Goal: Transaction & Acquisition: Subscribe to service/newsletter

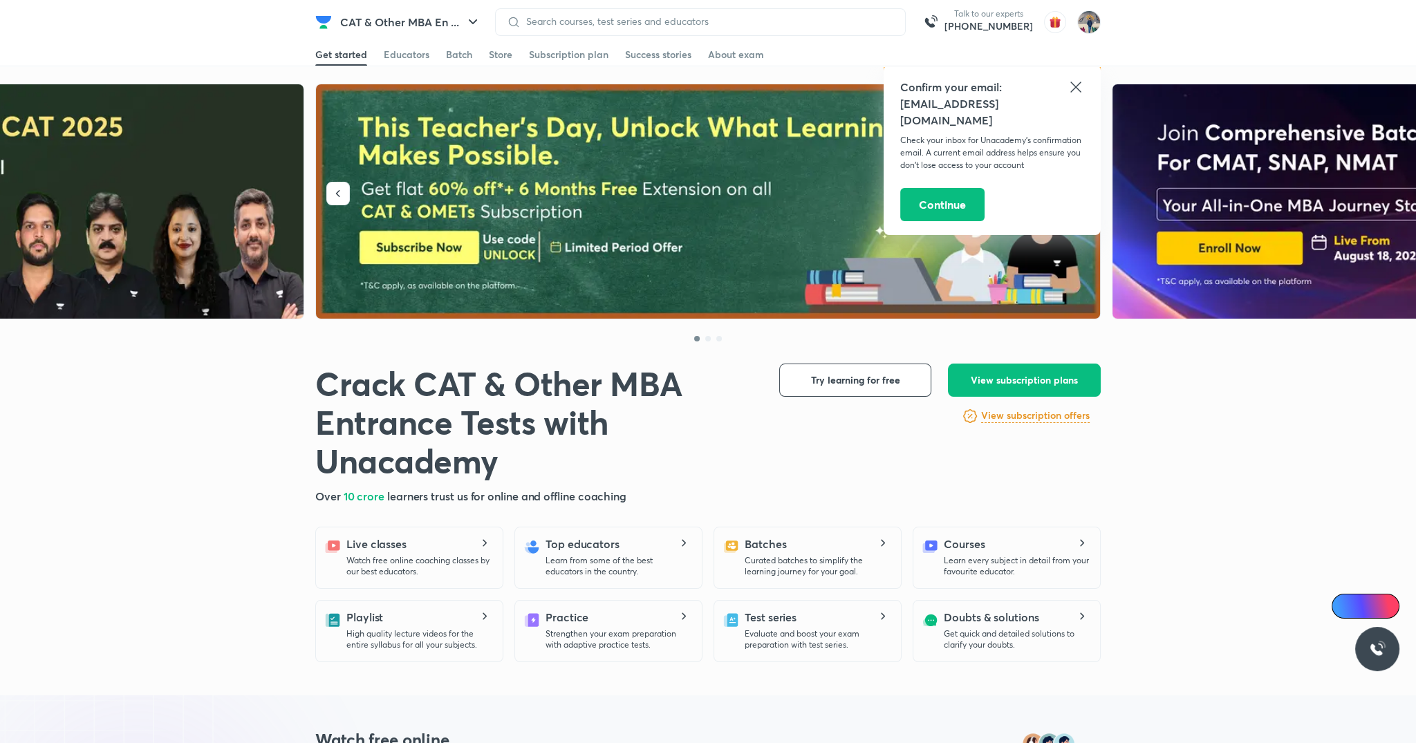
click at [1072, 80] on icon at bounding box center [1075, 87] width 17 height 17
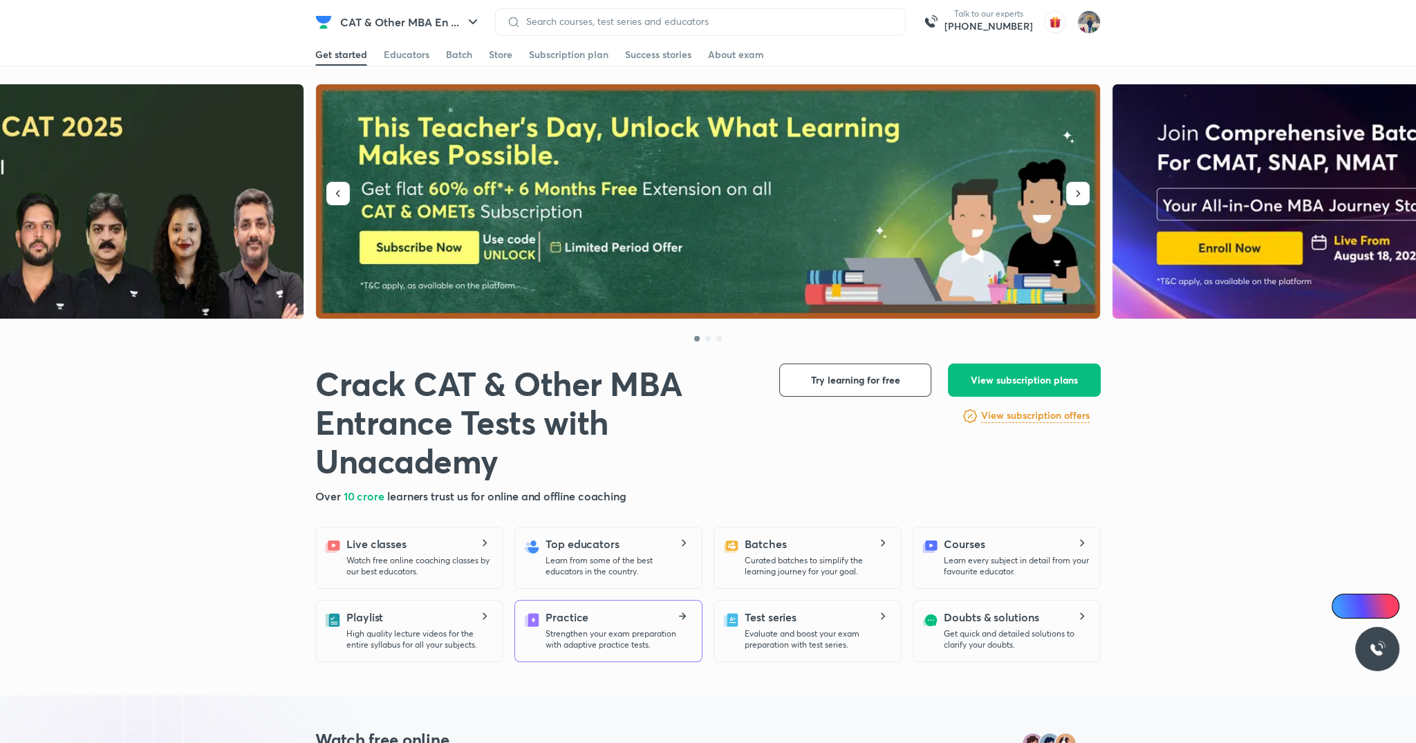
click at [654, 637] on p "Strengthen your exam preparation with adaptive practice tests." at bounding box center [617, 639] width 145 height 22
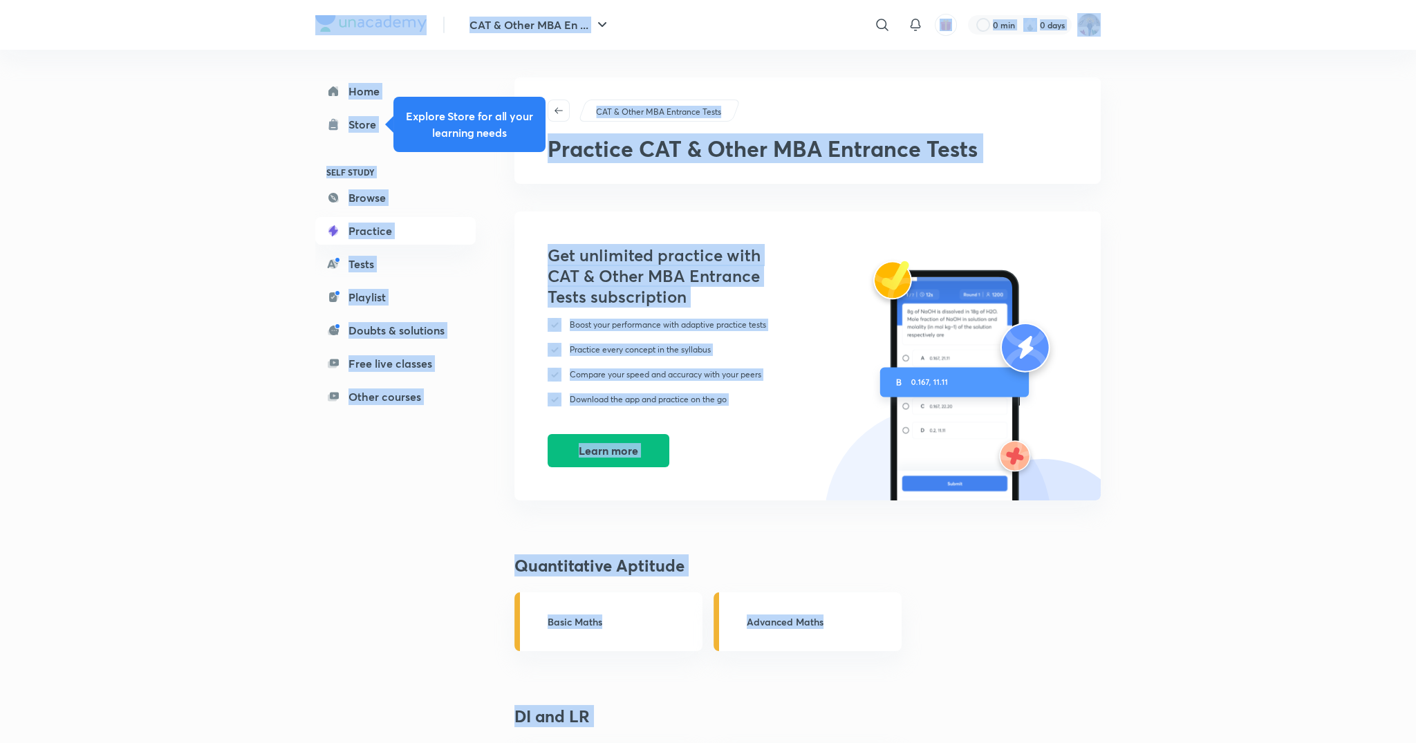
click at [368, 594] on div "Home Store SELF STUDY Browse Practice Tests Playlist Doubts & solutions Free li…" at bounding box center [409, 576] width 188 height 1053
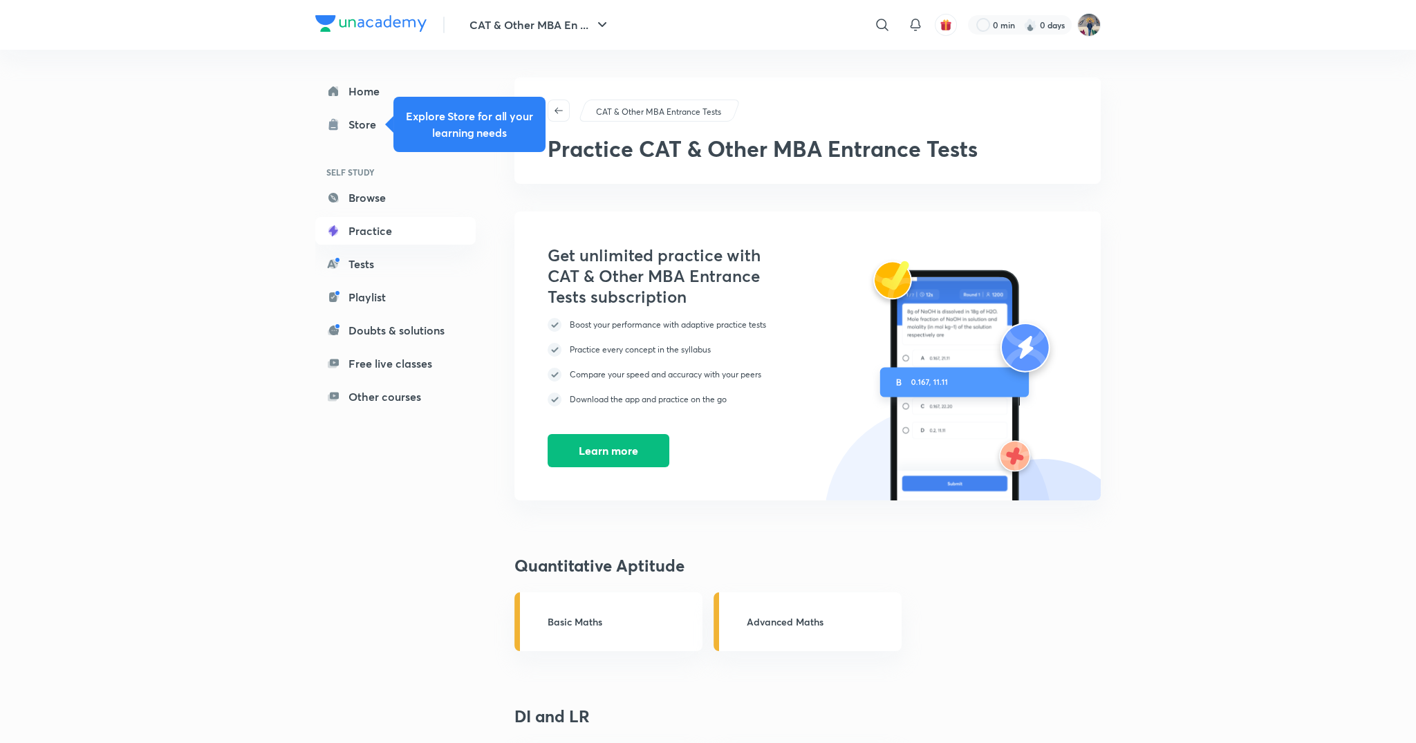
click at [256, 565] on div "CAT & Other MBA En ... ​ 0 min 0 days Home Store SELF STUDY Browse Practice Tes…" at bounding box center [708, 564] width 1416 height 1128
click at [397, 258] on link "Tests" at bounding box center [395, 264] width 160 height 28
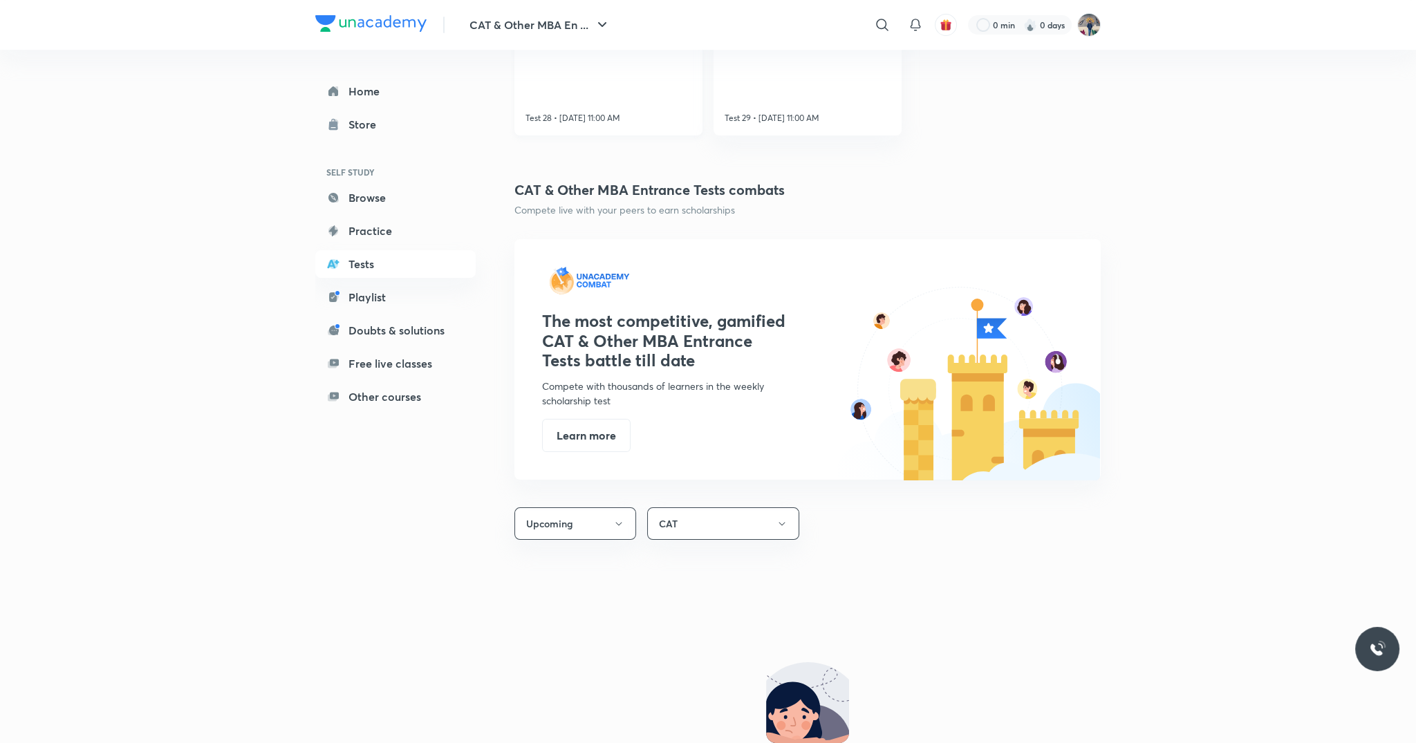
scroll to position [518, 0]
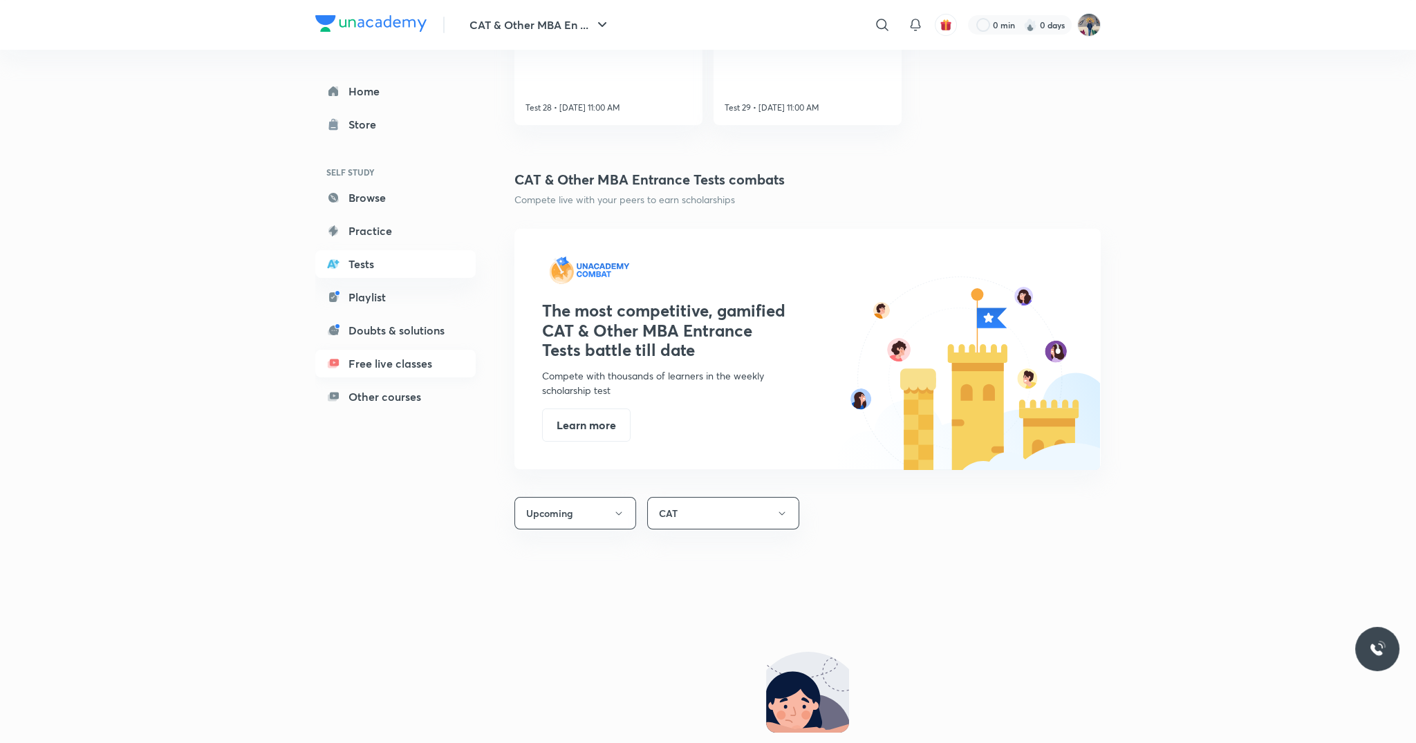
click at [408, 367] on link "Free live classes" at bounding box center [395, 364] width 160 height 28
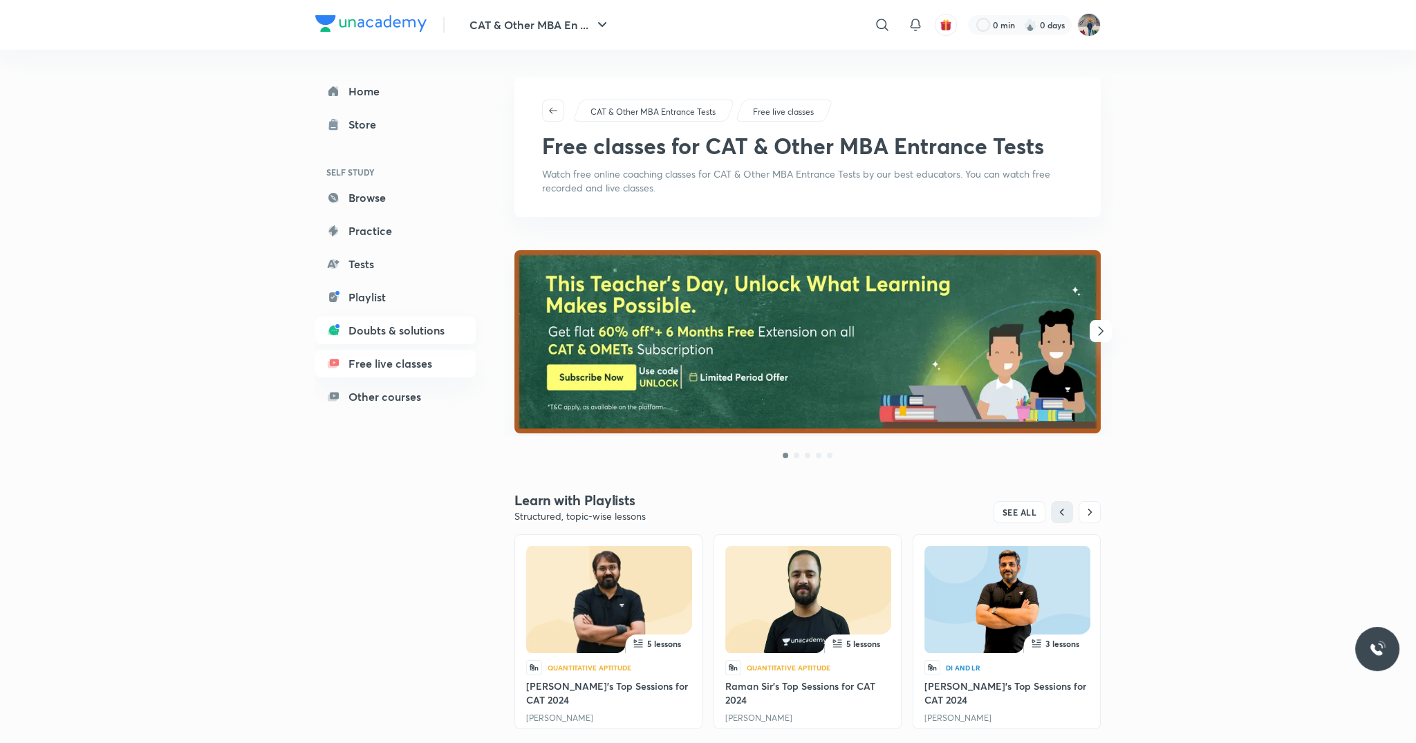
click at [423, 335] on link "Doubts & solutions" at bounding box center [395, 331] width 160 height 28
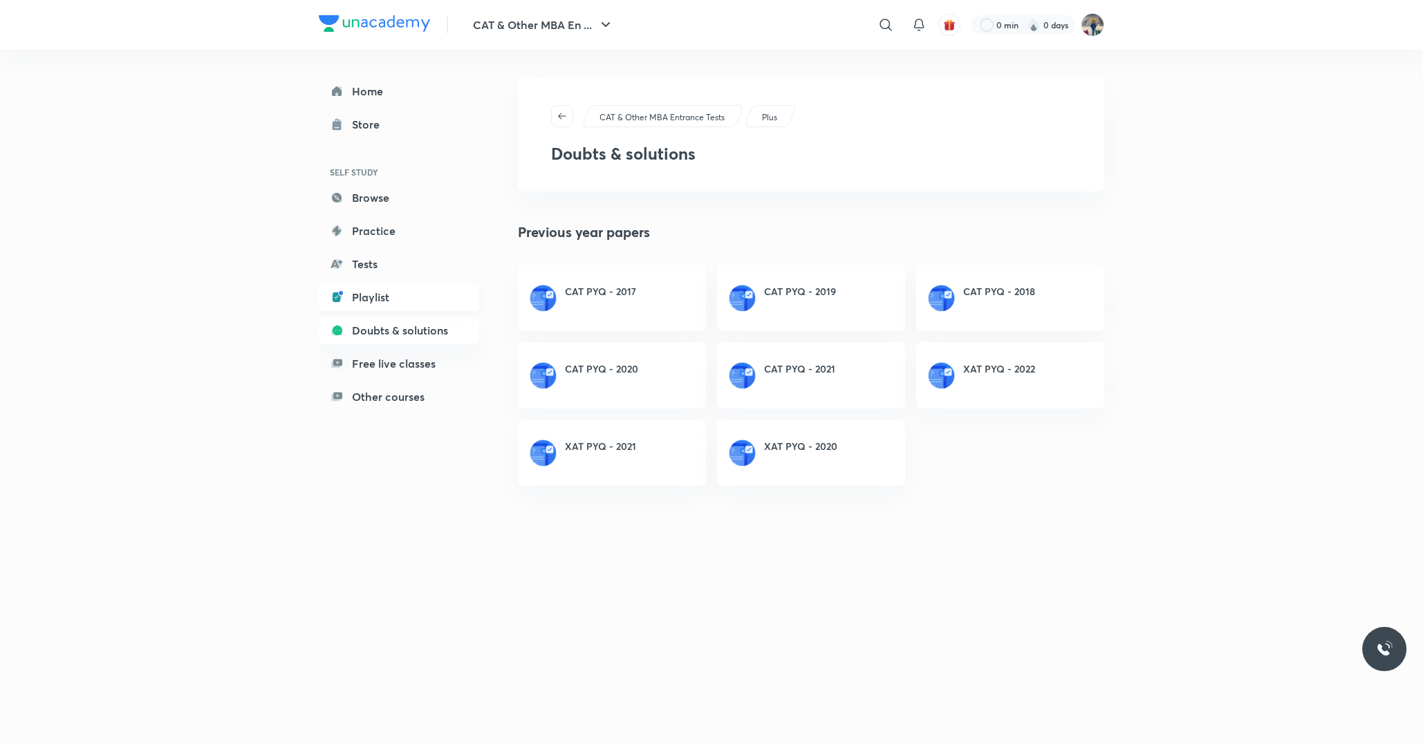
click at [437, 297] on link "Playlist" at bounding box center [399, 297] width 160 height 28
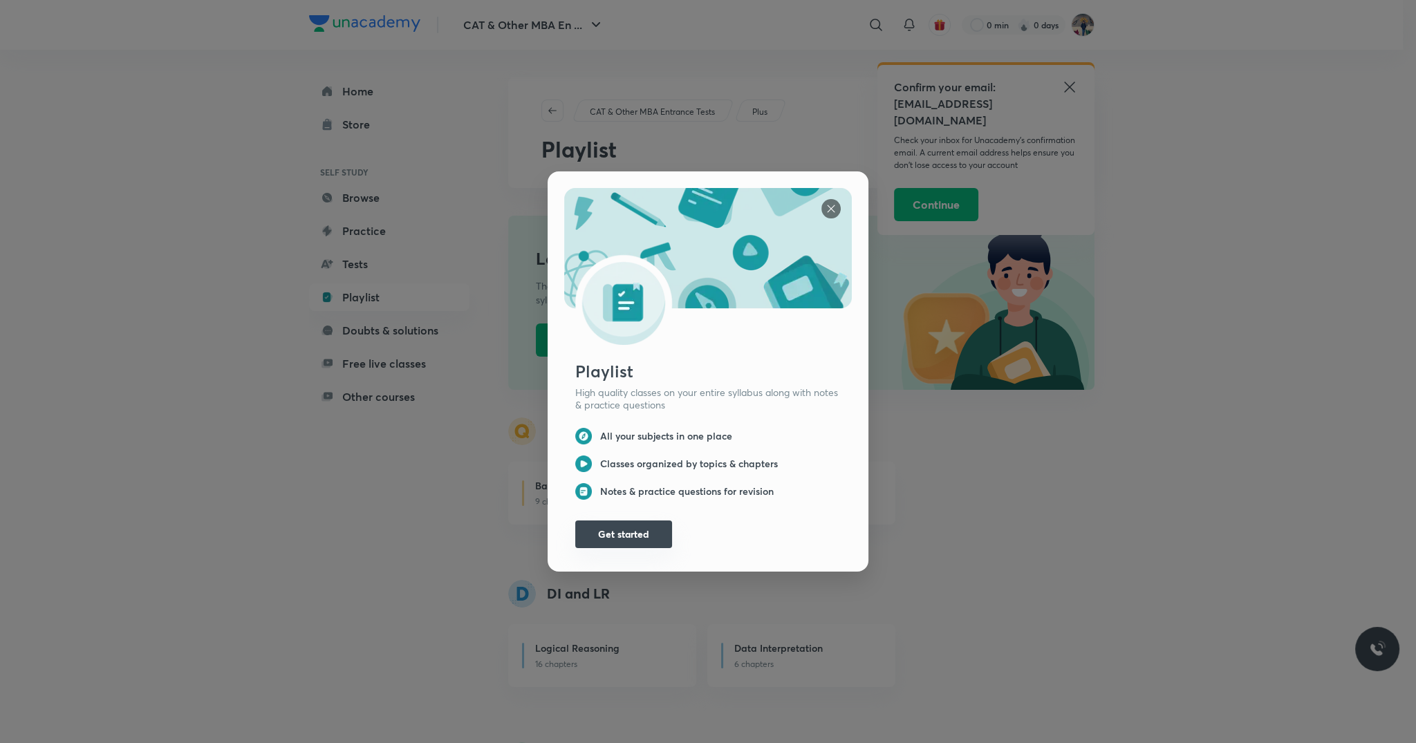
click at [652, 529] on button "Get started" at bounding box center [623, 534] width 97 height 28
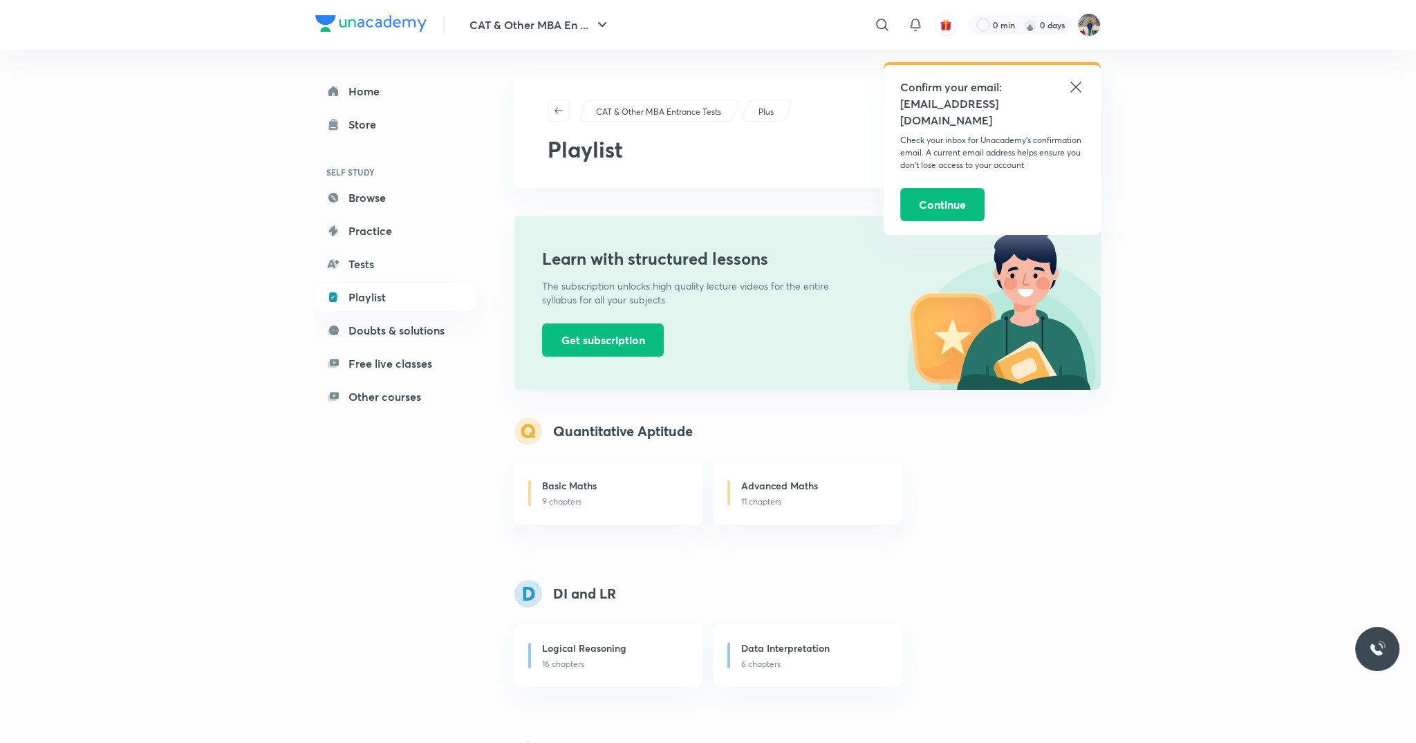
click at [1077, 86] on icon at bounding box center [1075, 87] width 17 height 17
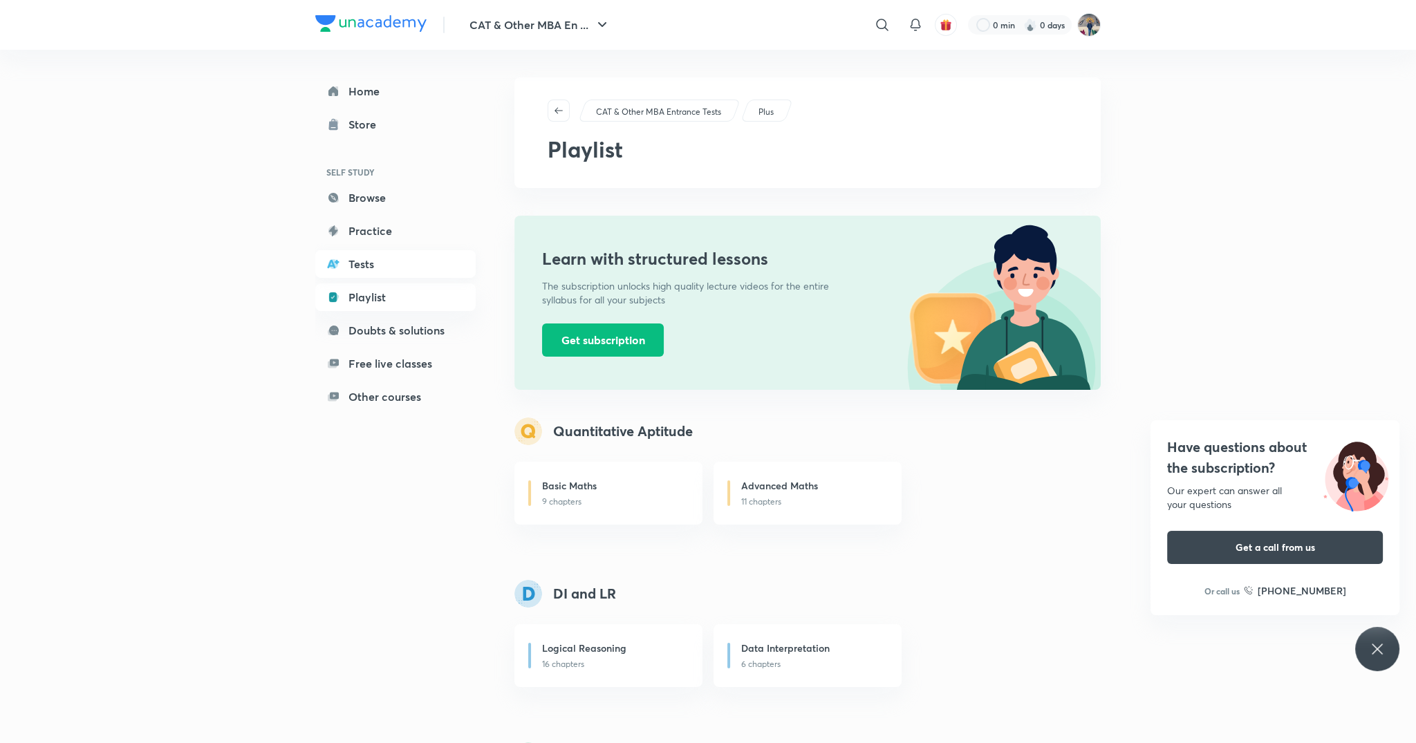
click at [431, 268] on link "Tests" at bounding box center [395, 264] width 160 height 28
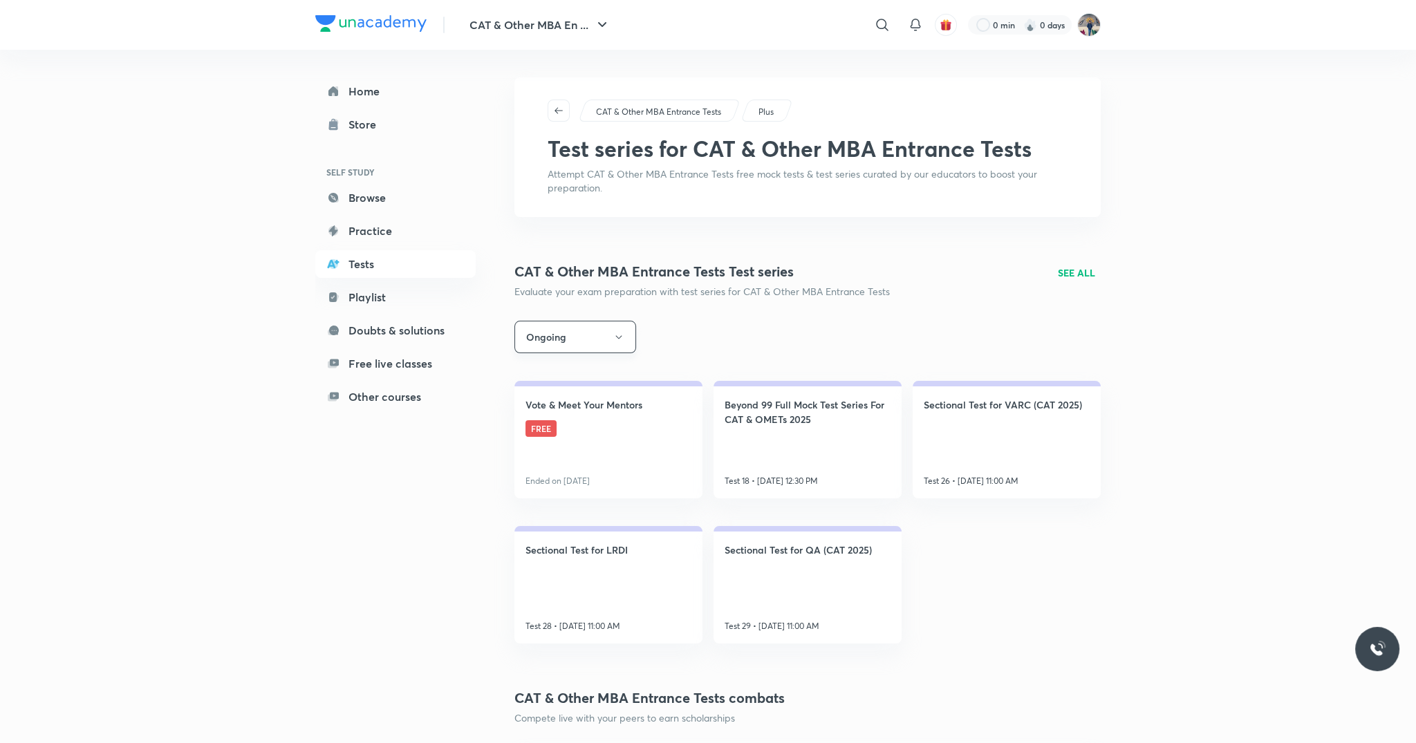
click at [586, 336] on button "Ongoing" at bounding box center [575, 337] width 122 height 32
click at [571, 373] on span "All" at bounding box center [572, 379] width 104 height 15
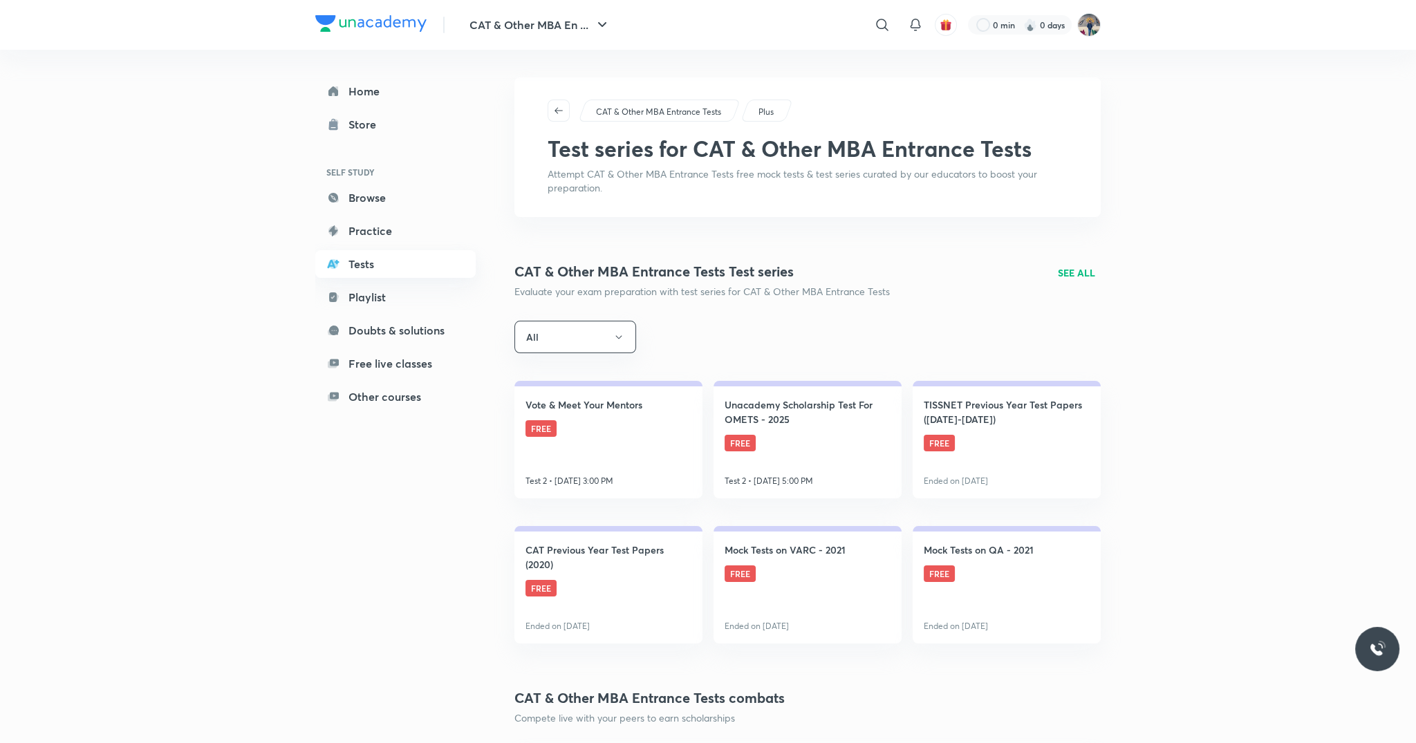
click at [404, 260] on link "Tests" at bounding box center [395, 264] width 160 height 28
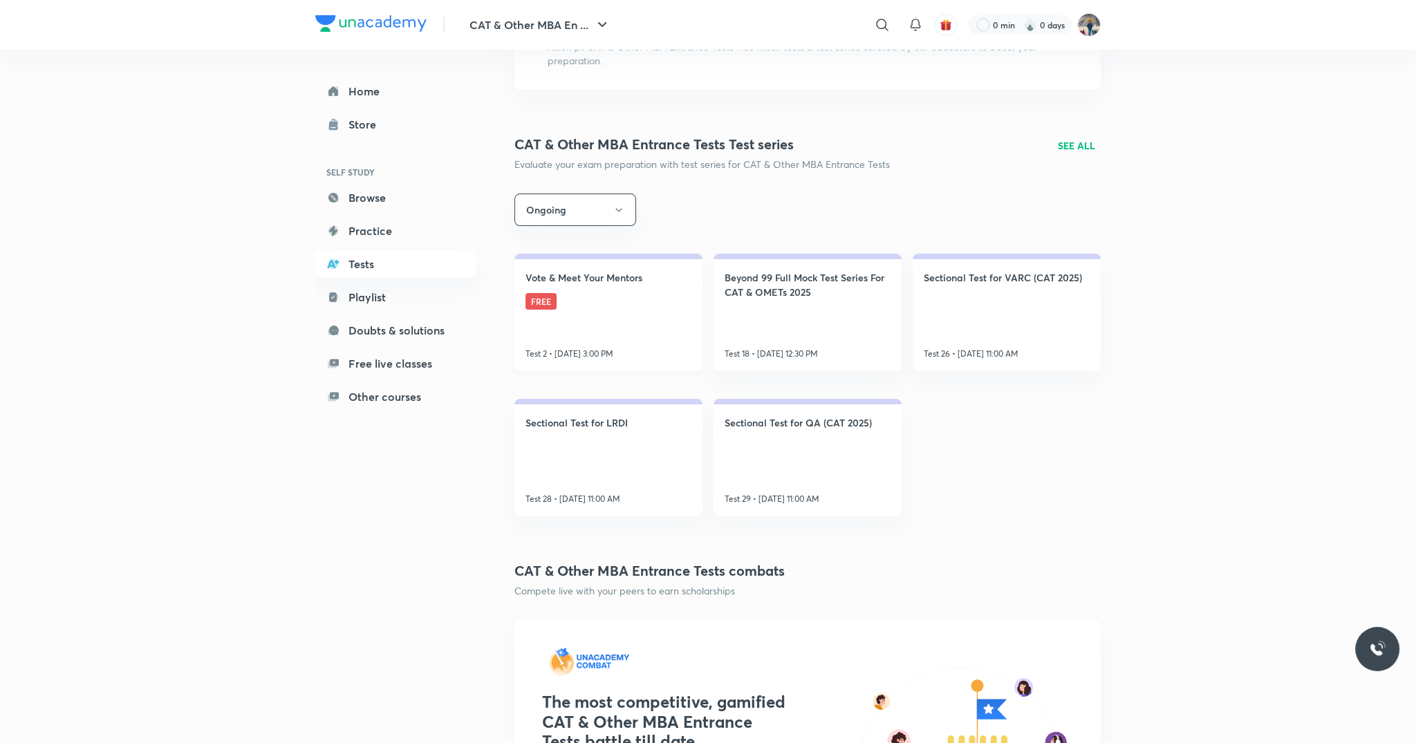
scroll to position [173, 0]
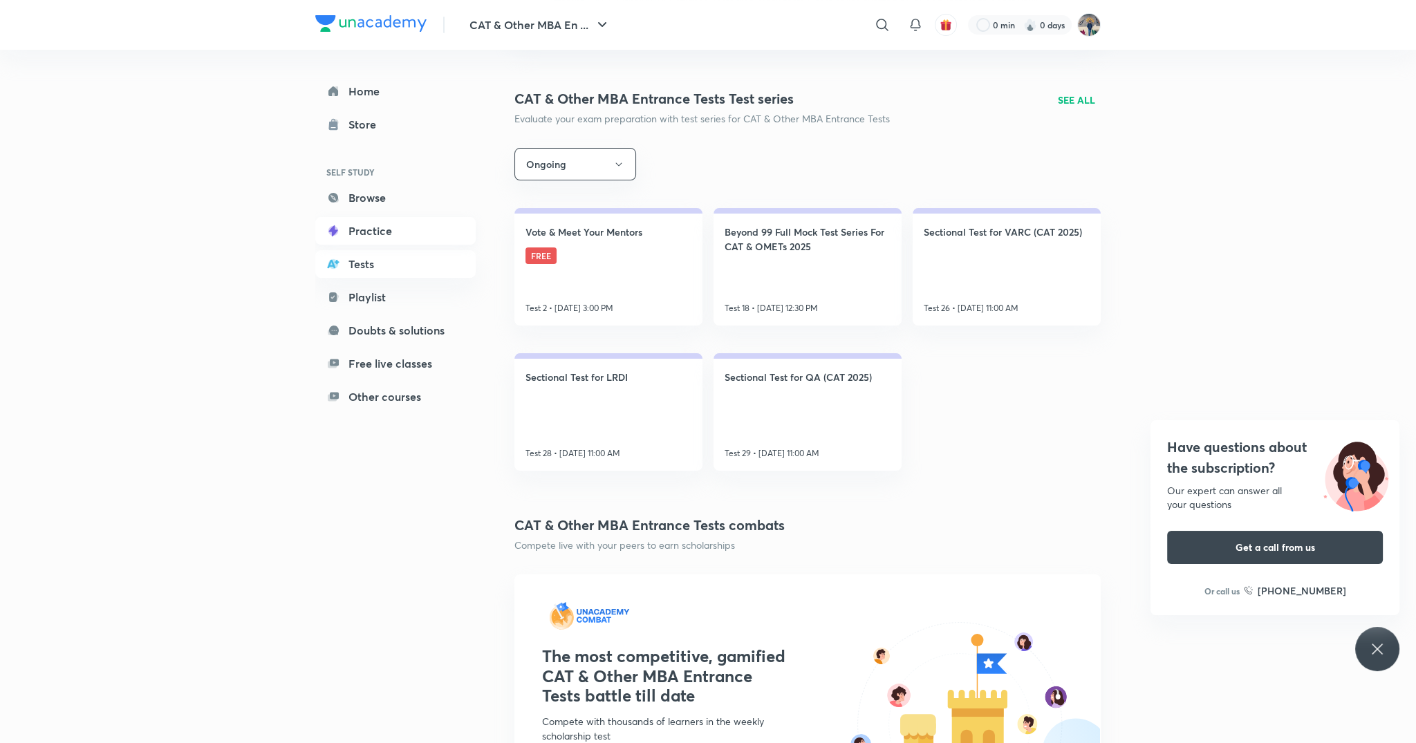
click at [375, 227] on link "Practice" at bounding box center [395, 231] width 160 height 28
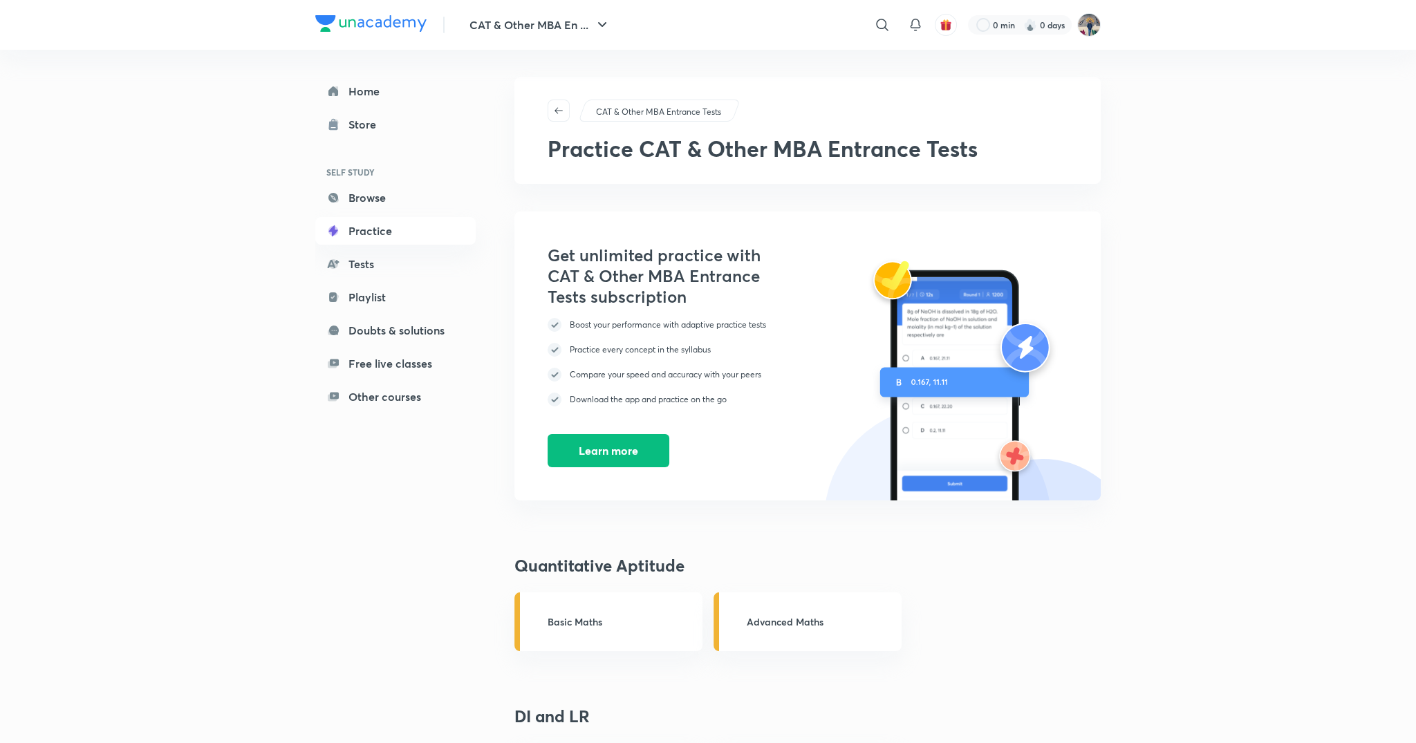
click at [404, 182] on h6 "SELF STUDY" at bounding box center [395, 172] width 160 height 24
click at [403, 190] on link "Browse" at bounding box center [395, 198] width 160 height 28
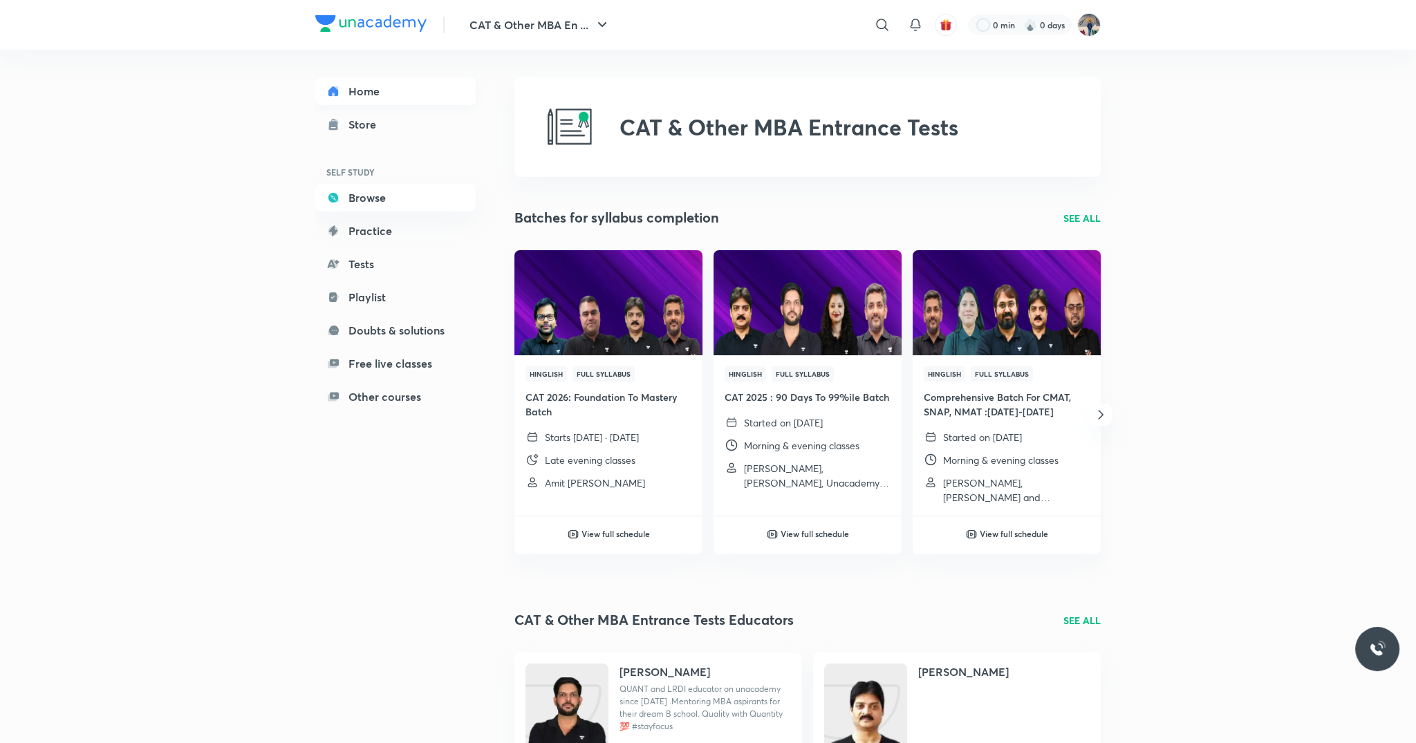
click at [422, 97] on link "Home" at bounding box center [395, 91] width 160 height 28
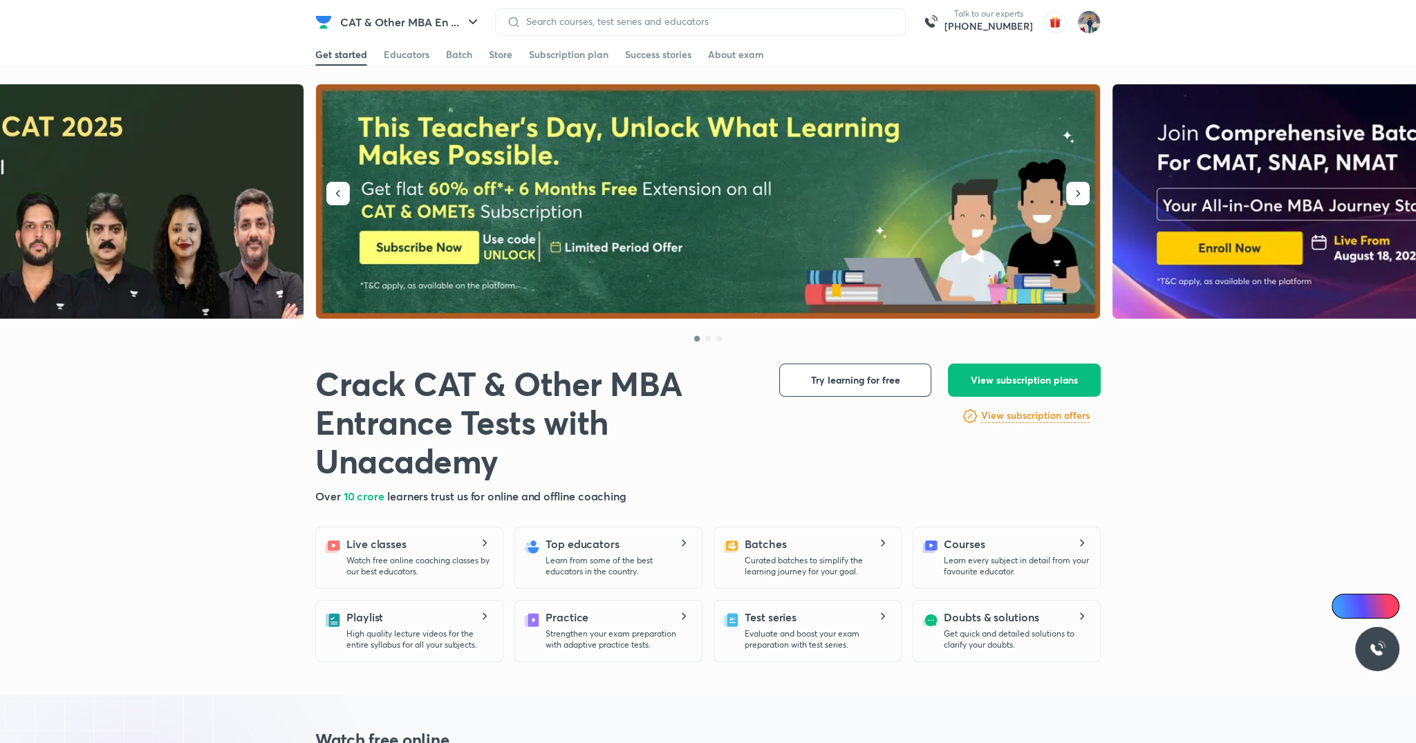
click at [413, 124] on img at bounding box center [708, 201] width 785 height 235
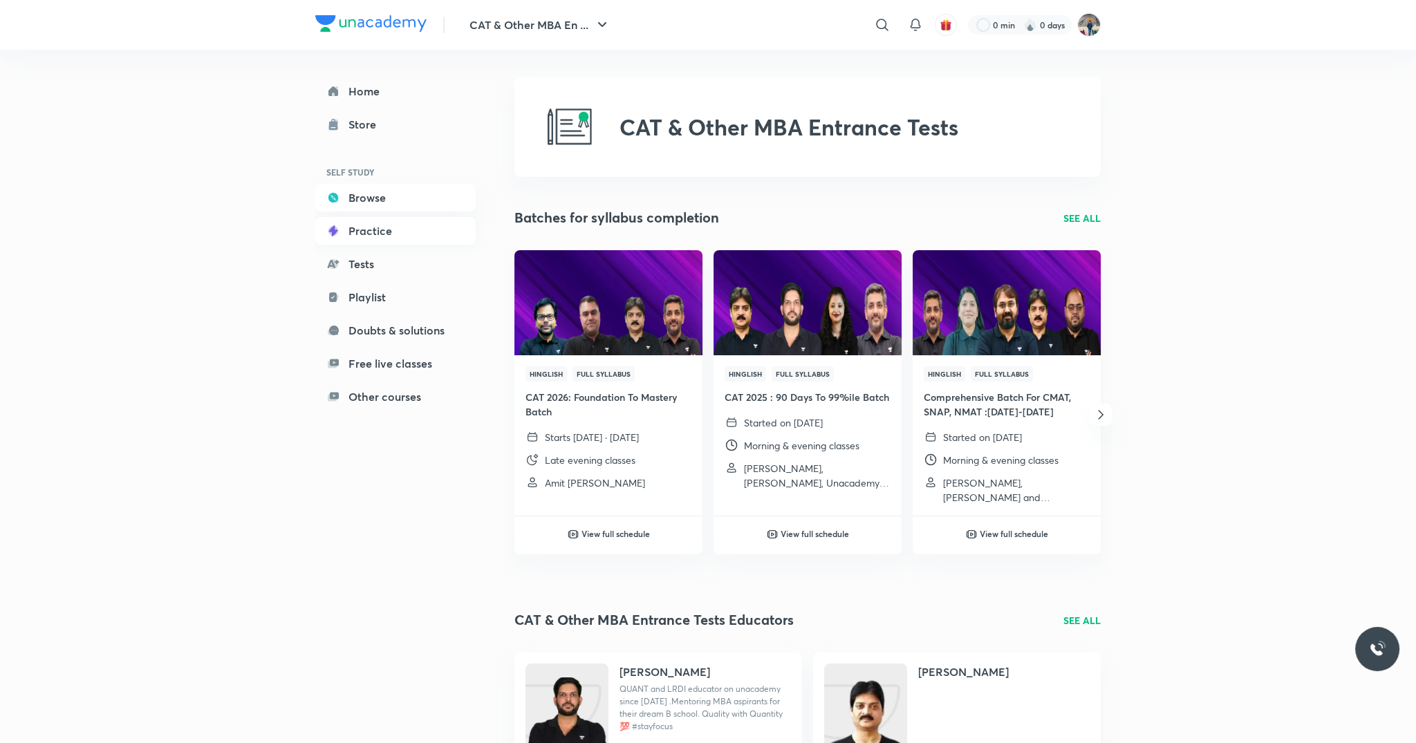
click at [389, 223] on link "Practice" at bounding box center [395, 231] width 160 height 28
